Goal: Navigation & Orientation: Find specific page/section

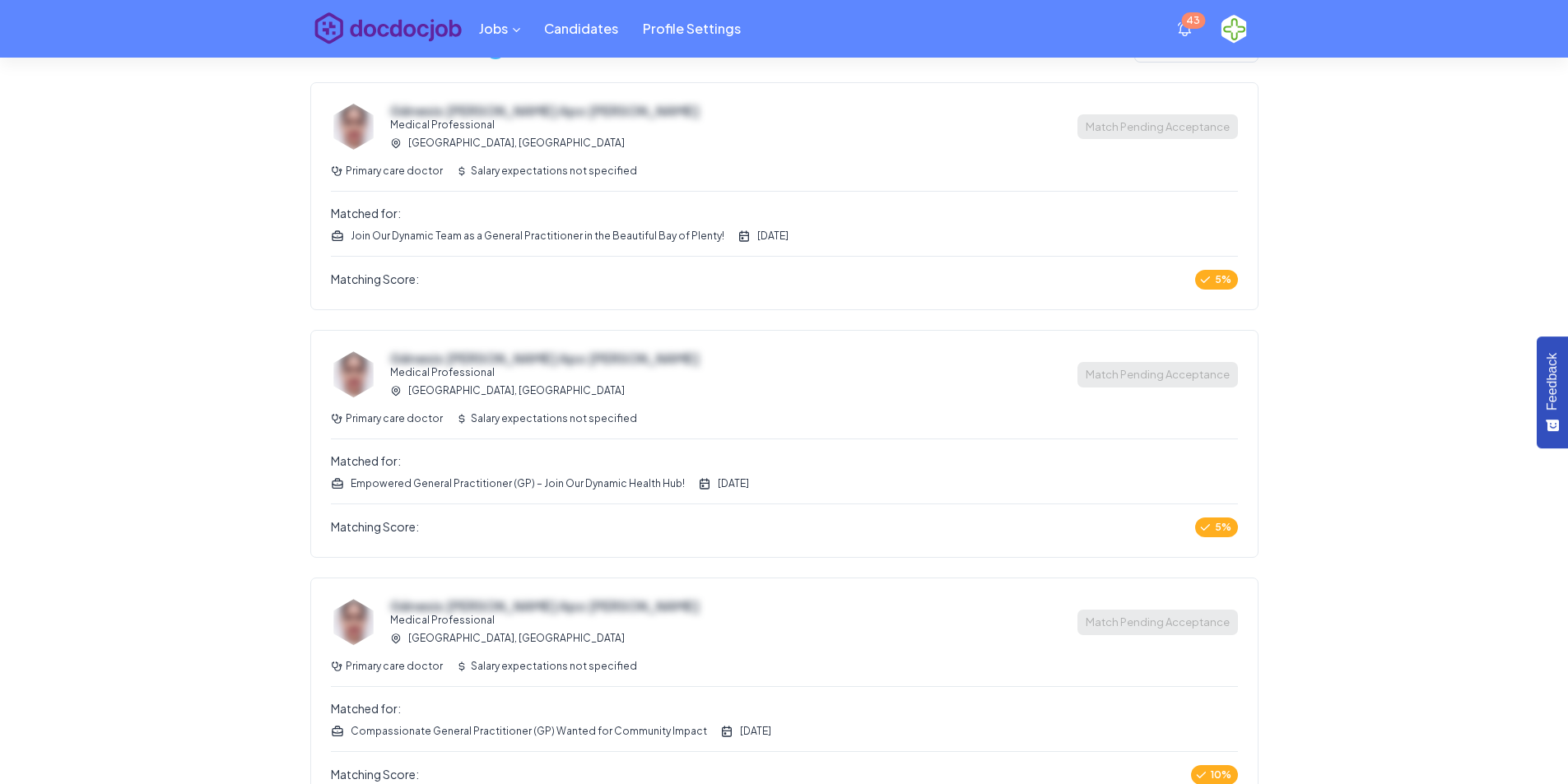
scroll to position [652, 0]
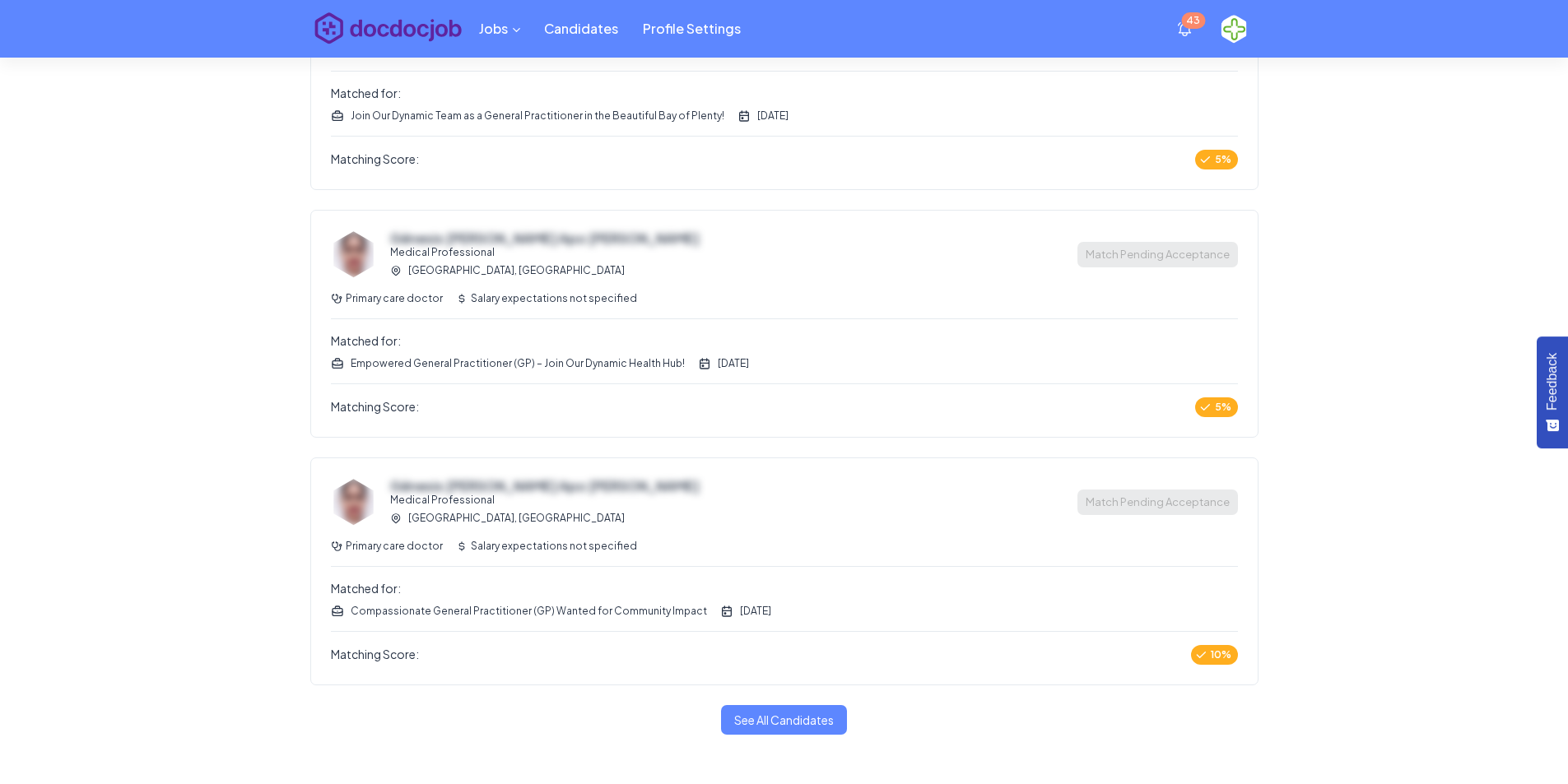
click at [443, 381] on div "Génesis [PERSON_NAME] Apo [PERSON_NAME] Medical Professional [PERSON_NAME], [GE…" at bounding box center [784, 324] width 946 height 226
drag, startPoint x: 787, startPoint y: 736, endPoint x: 787, endPoint y: 724, distance: 12.0
click at [787, 731] on div "Jobs Candidates Profile Settings 43 Welcome to docdocjob! Great to see you back…" at bounding box center [784, 66] width 1568 height 1436
click at [787, 724] on link "See All Candidates" at bounding box center [784, 721] width 126 height 31
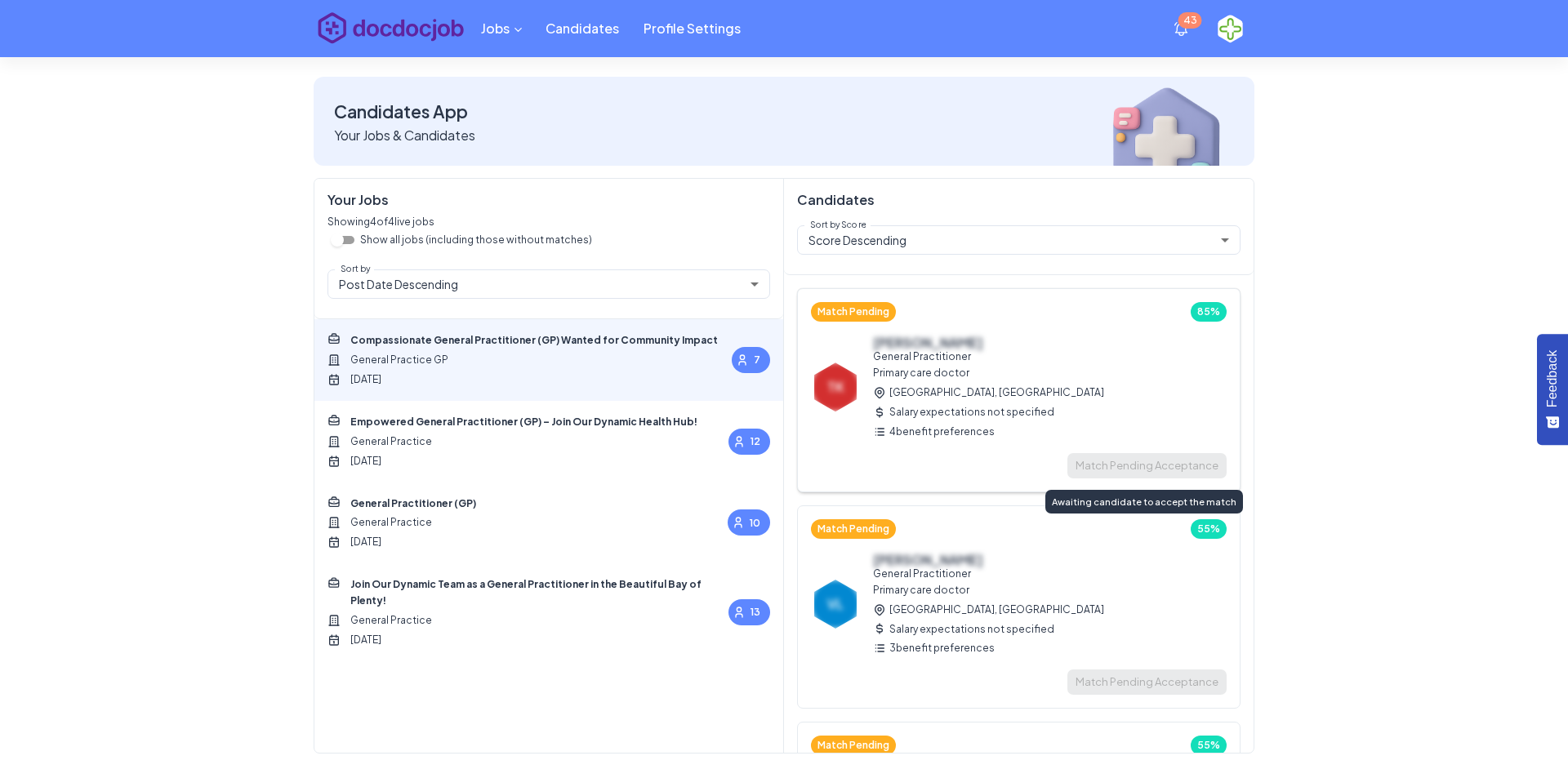
click at [1161, 454] on span "Match Pending Acceptance" at bounding box center [1147, 466] width 159 height 26
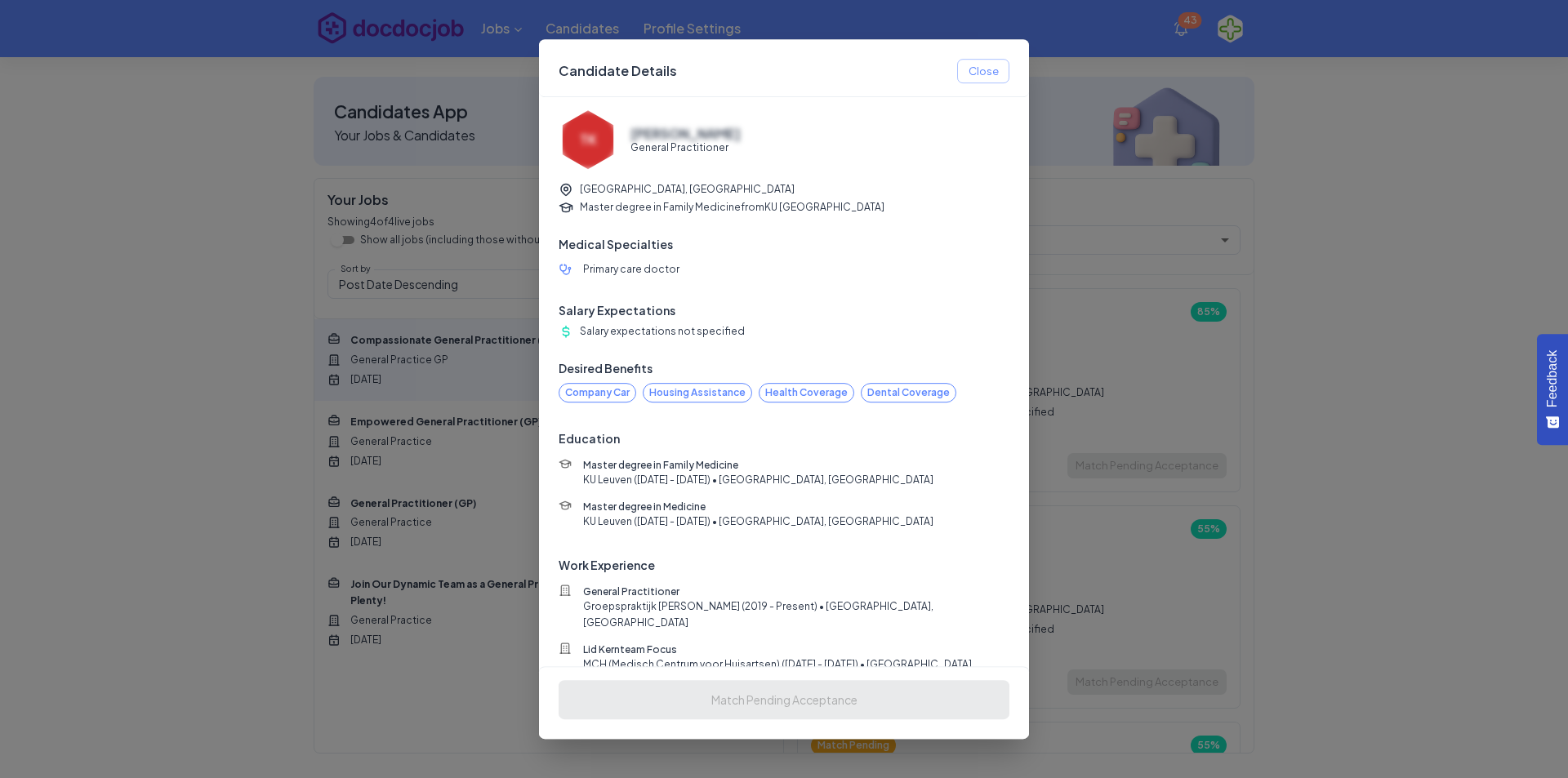
scroll to position [76, 0]
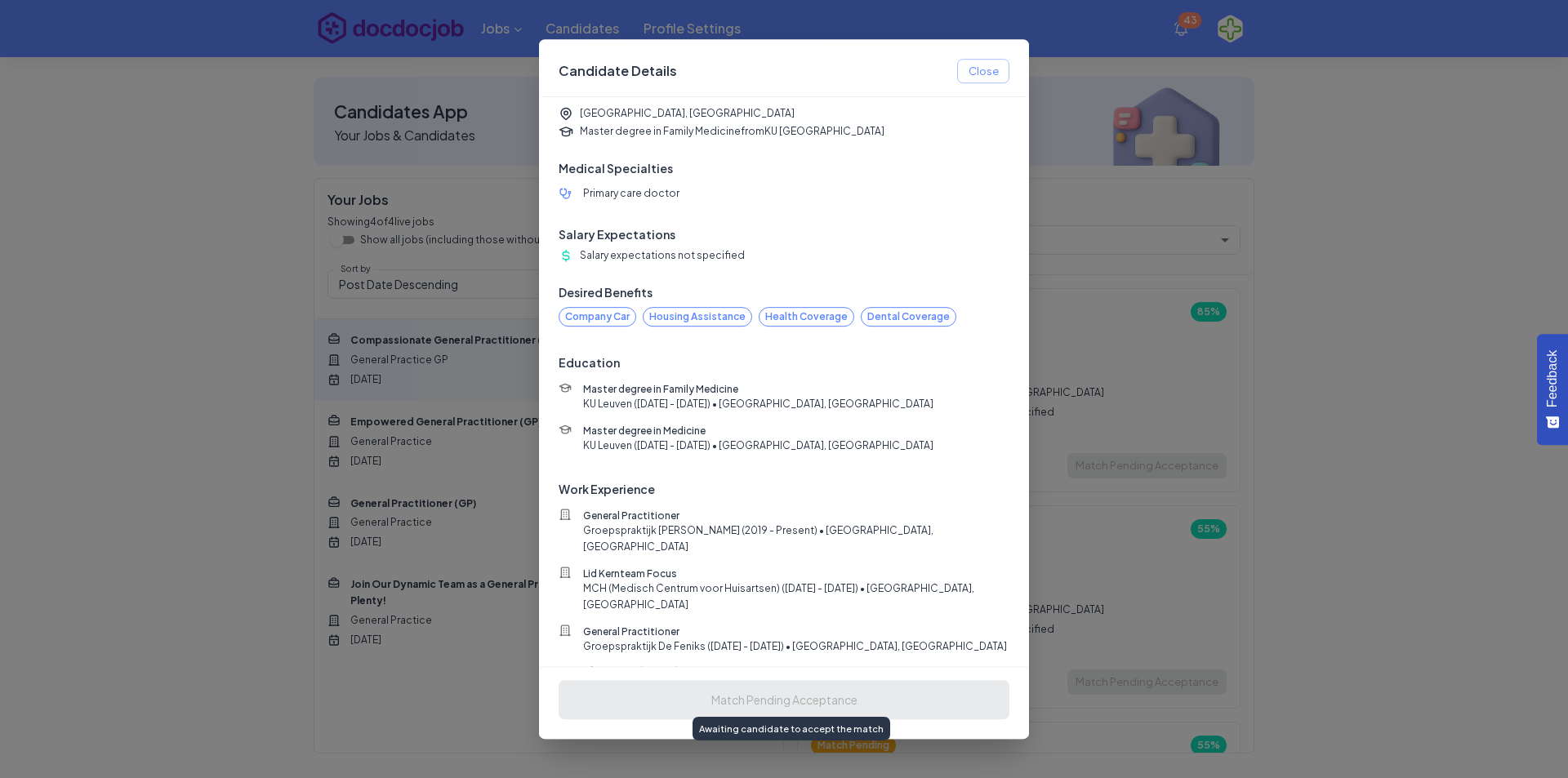
click at [843, 698] on span "Match Pending Acceptance" at bounding box center [784, 697] width 451 height 14
drag, startPoint x: 975, startPoint y: 77, endPoint x: 1172, endPoint y: 141, distance: 207.1
click at [976, 76] on button "Close" at bounding box center [983, 71] width 52 height 26
